Goal: Contribute content: Contribute content

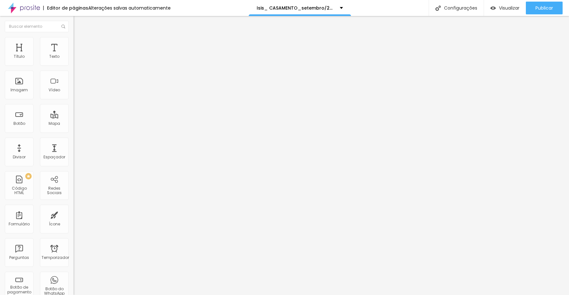
click at [76, 59] on icon "button" at bounding box center [78, 58] width 4 height 4
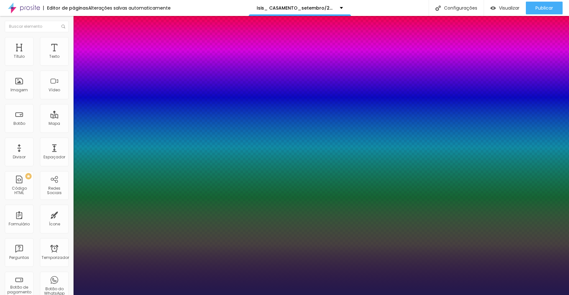
type input "1"
type input "15"
type input "1"
type input "16"
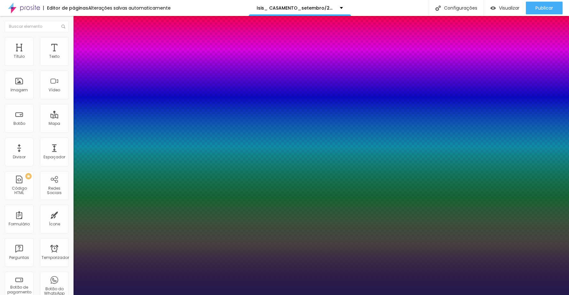
type input "16"
type input "1"
type input "17"
type input "1"
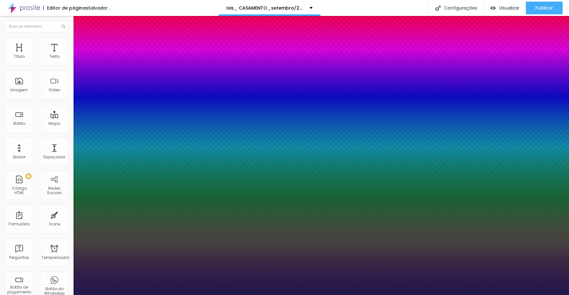
type input "17"
type input "1"
drag, startPoint x: 139, startPoint y: 107, endPoint x: 146, endPoint y: 107, distance: 6.4
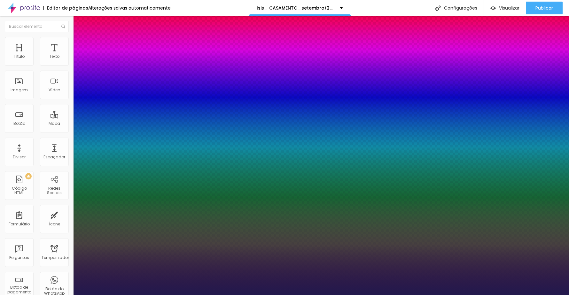
type input "8"
type input "2"
type input "1"
type input "20"
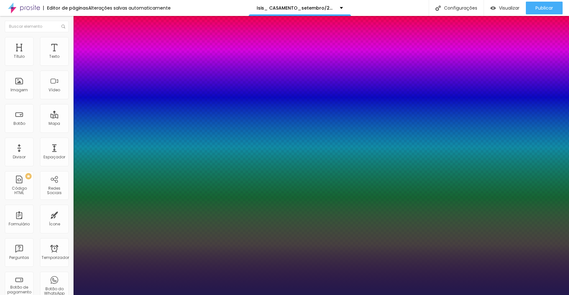
type input "20"
type input "1"
type input "20"
click at [227, 295] on div at bounding box center [284, 295] width 569 height 0
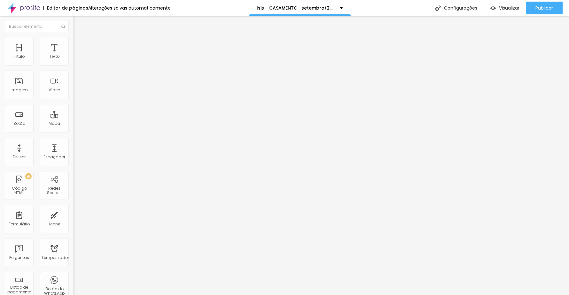
click at [73, 61] on button "button" at bounding box center [77, 58] width 9 height 7
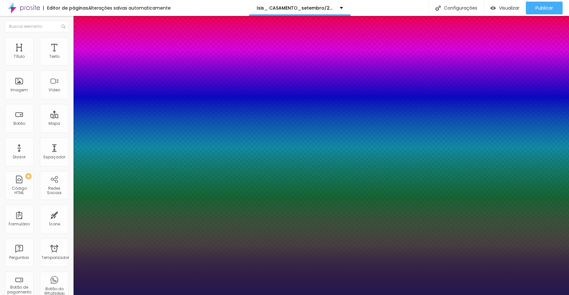
type input "1"
click at [284, 295] on div at bounding box center [284, 295] width 569 height 0
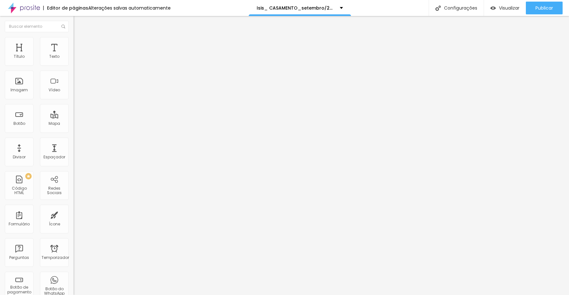
click at [76, 59] on icon "button" at bounding box center [78, 58] width 4 height 4
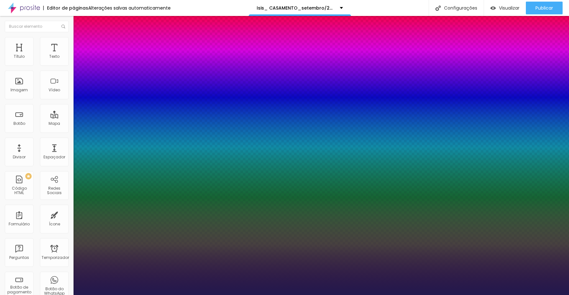
type input "1"
drag, startPoint x: 139, startPoint y: 107, endPoint x: 160, endPoint y: 106, distance: 21.1
click at [160, 106] on body "Editor de páginas Alterações salvas automaticamente Isis_ CASAMENTO_setembro/20…" at bounding box center [284, 147] width 569 height 295
type input "8"
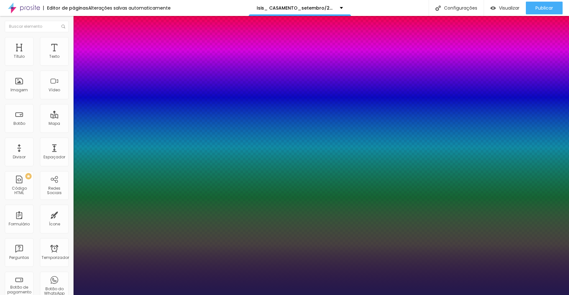
type input "2"
type input "1"
type input "20"
type input "1"
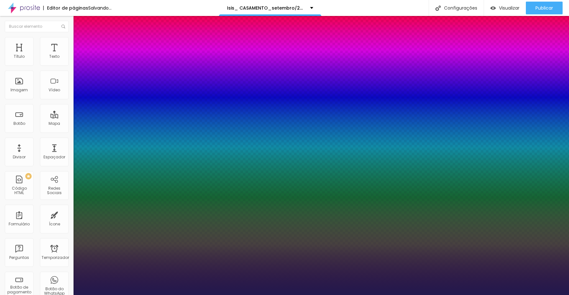
type input "20"
click at [310, 295] on div at bounding box center [284, 295] width 569 height 0
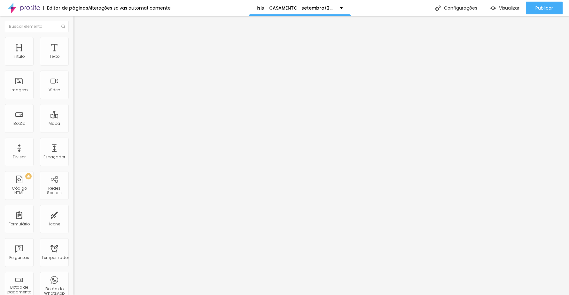
click at [73, 61] on button "button" at bounding box center [77, 58] width 9 height 7
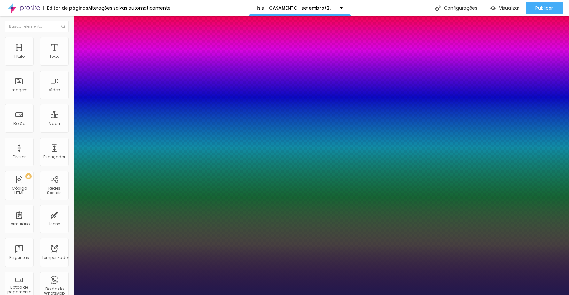
type input "1"
drag, startPoint x: 138, startPoint y: 109, endPoint x: 153, endPoint y: 109, distance: 14.4
type input "8"
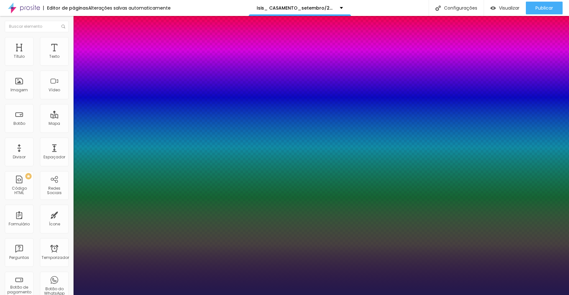
type input "2"
type input "1"
type input "20"
type input "1"
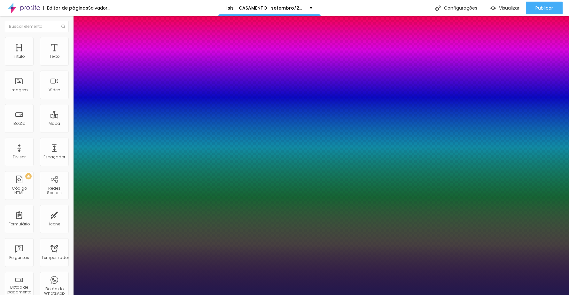
type input "20"
click at [397, 295] on div at bounding box center [284, 295] width 569 height 0
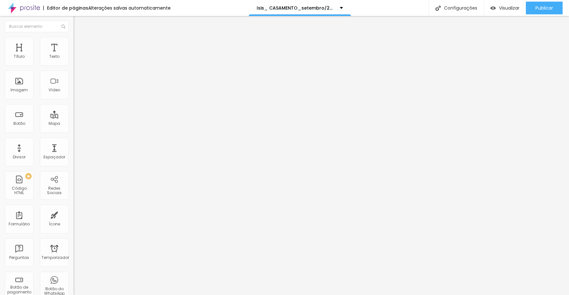
type input "22"
type input "23"
type input "24"
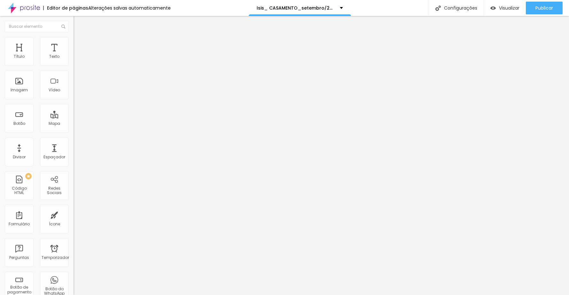
type input "24"
type input "25"
type input "26"
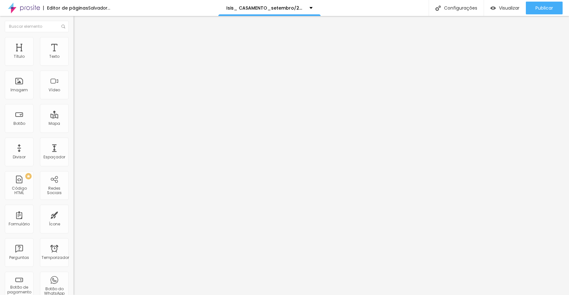
type input "25"
type input "26"
drag, startPoint x: 36, startPoint y: 60, endPoint x: 44, endPoint y: 60, distance: 8.0
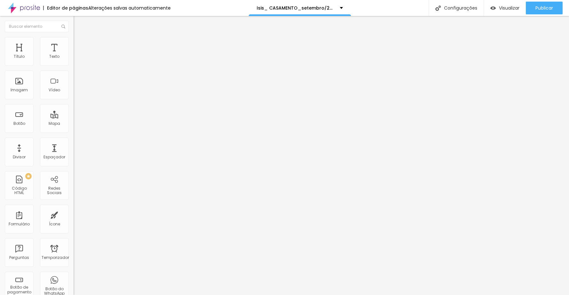
type input "26"
click at [73, 118] on input "range" at bounding box center [93, 120] width 41 height 5
click at [73, 206] on div "Editar nulo Estilo Avançado 26 Tamanho do texto 0 Espaço entre letras 1.3 Altur…" at bounding box center [109, 155] width 73 height 279
click at [77, 59] on icon "button" at bounding box center [78, 57] width 3 height 3
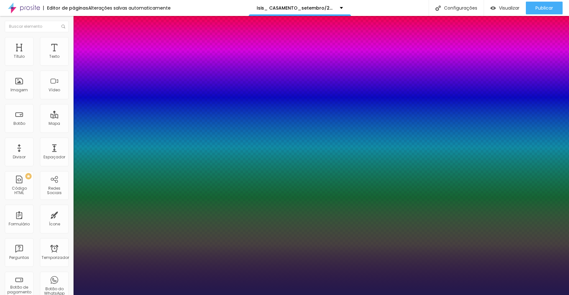
type input "67"
click at [436, 295] on div at bounding box center [284, 295] width 569 height 0
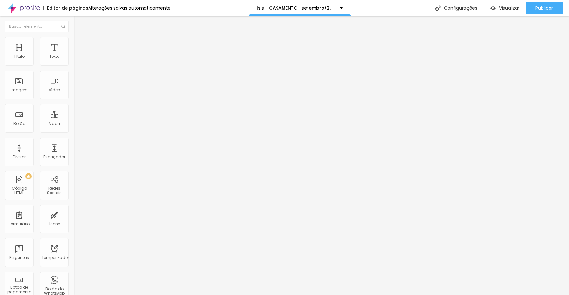
click at [76, 59] on icon "button" at bounding box center [78, 58] width 4 height 4
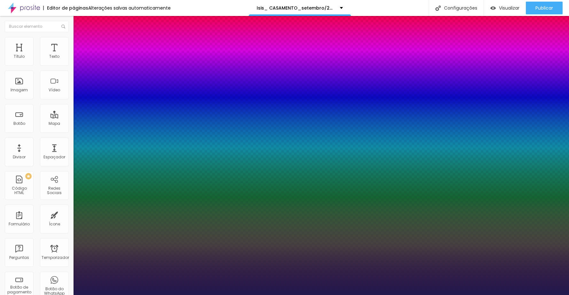
type input "35"
click at [254, 295] on div at bounding box center [284, 295] width 569 height 0
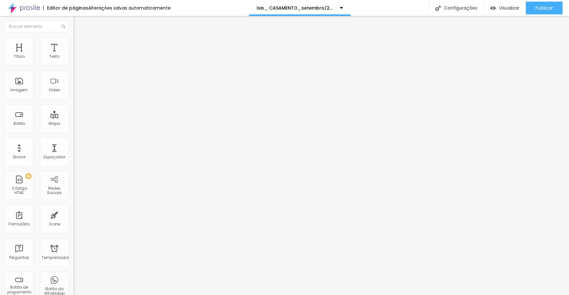
type input "24"
type input "25"
type input "26"
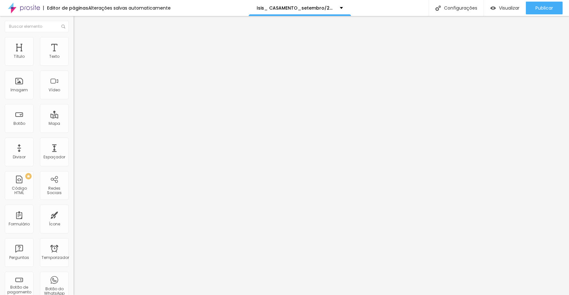
type input "26"
type input "27"
drag, startPoint x: 39, startPoint y: 61, endPoint x: 46, endPoint y: 61, distance: 6.4
type input "27"
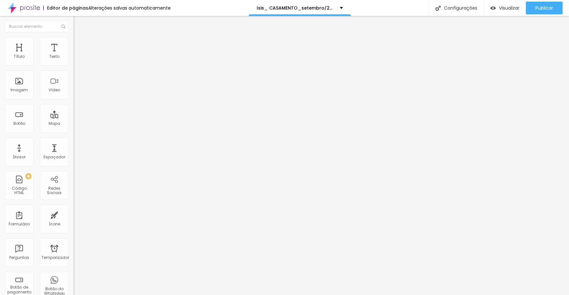
click at [73, 118] on input "range" at bounding box center [93, 120] width 41 height 5
click at [73, 60] on input "https://youtu.be/LldXhT-cb-o?si=e5ue-2bM1DzcKhmT" at bounding box center [111, 57] width 77 height 6
paste input "9Rglt7Z2TGw"
type input "https://youtu.be/9Rglt7Z2TGw"
click at [545, 6] on font "Publicar" at bounding box center [544, 8] width 18 height 6
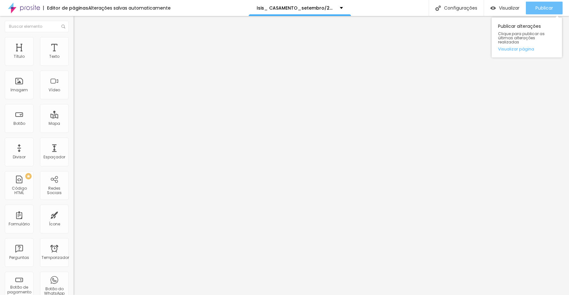
click at [548, 6] on font "Publicar" at bounding box center [544, 8] width 18 height 6
click at [540, 6] on font "Publicar" at bounding box center [544, 8] width 18 height 6
click at [536, 8] on font "Publicar" at bounding box center [544, 8] width 18 height 6
